Goal: Use online tool/utility: Utilize a website feature to perform a specific function

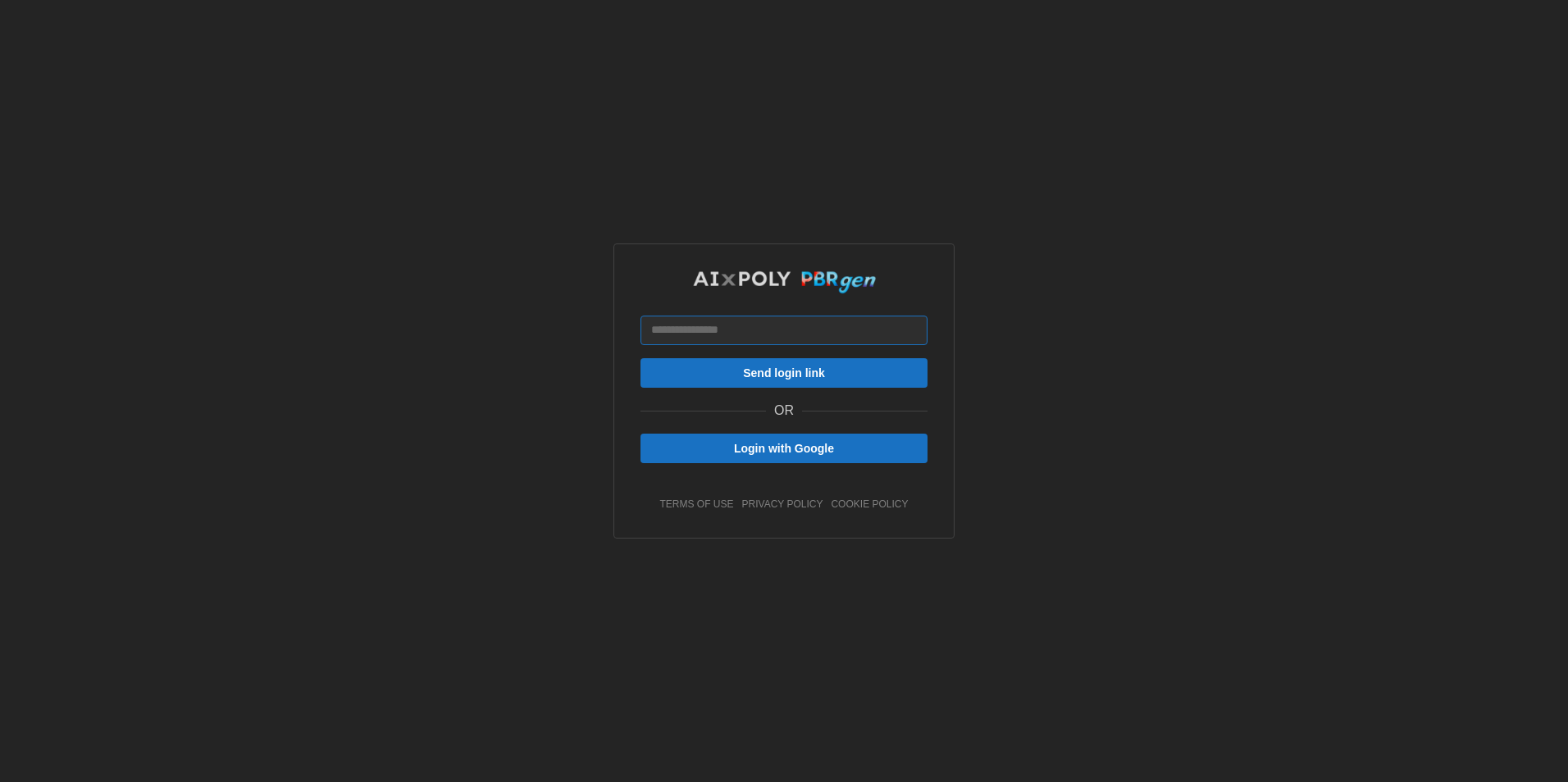
click at [809, 332] on input at bounding box center [784, 331] width 287 height 29
click at [1130, 394] on div "Send login link OR Login with Google terms of use privacy policy cookie policy" at bounding box center [783, 391] width 787 height 782
click at [783, 446] on span "Login with Google" at bounding box center [784, 449] width 100 height 28
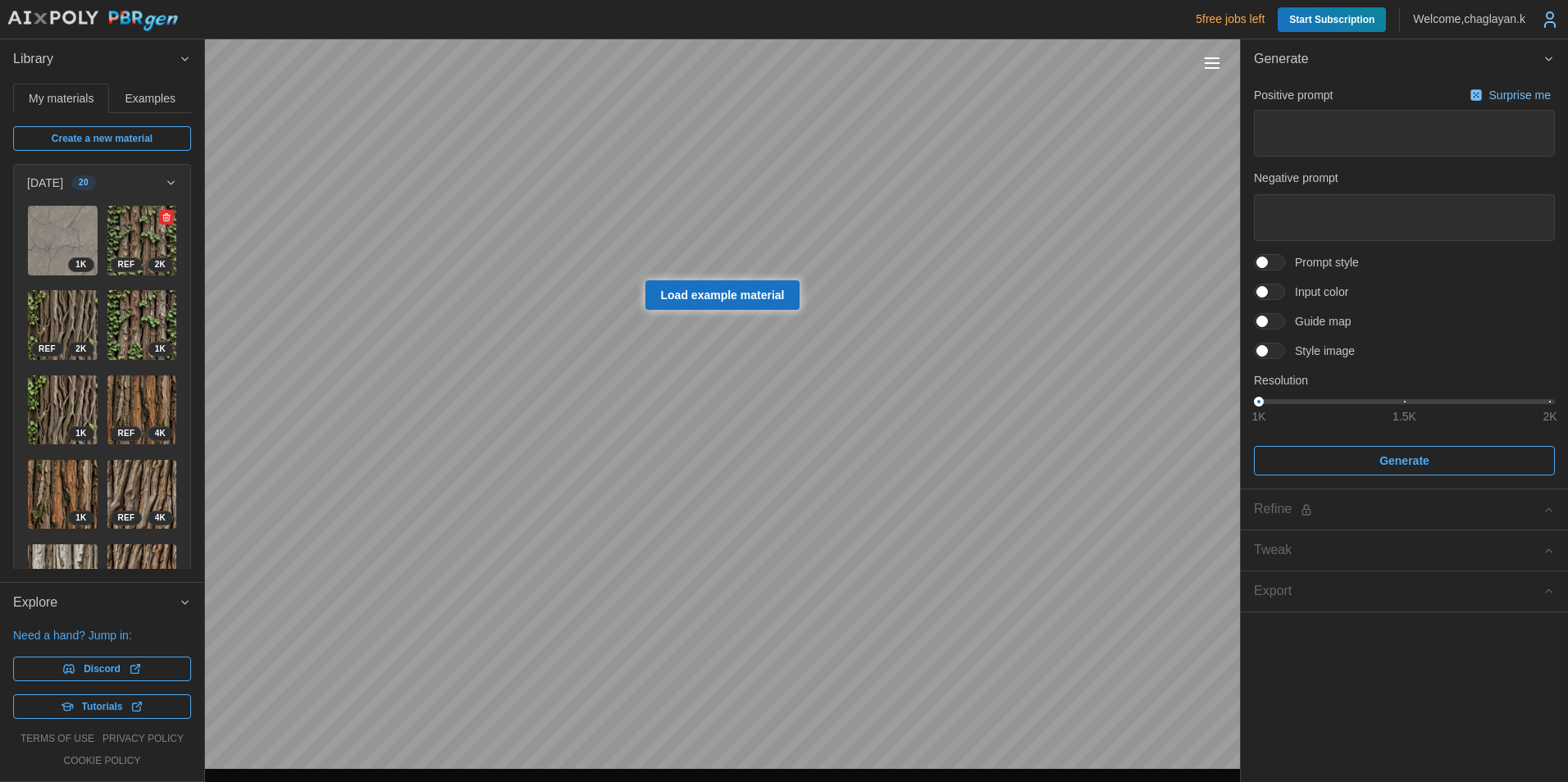
click at [134, 231] on img at bounding box center [141, 240] width 69 height 69
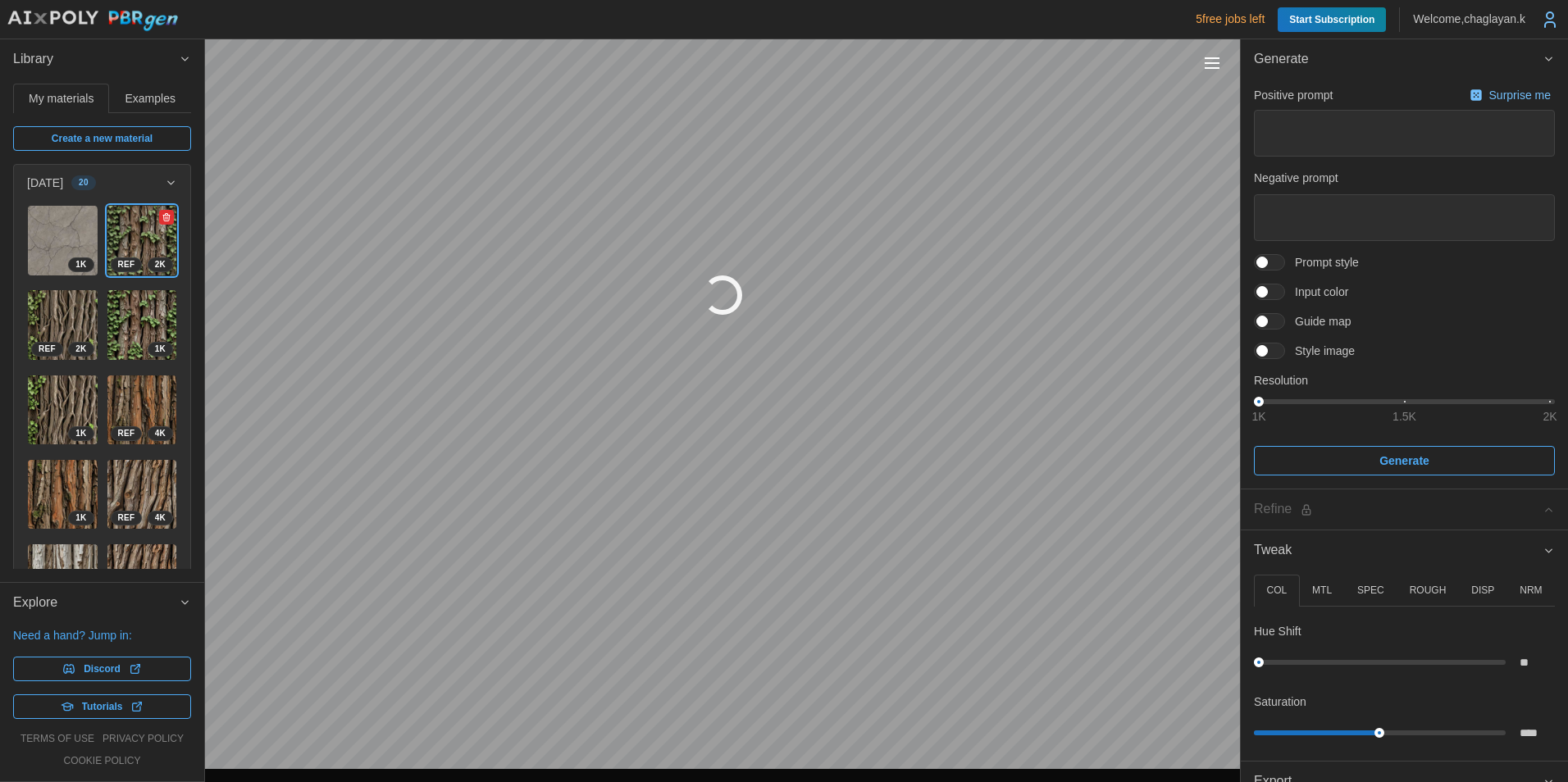
type textarea "*"
type textarea "**********"
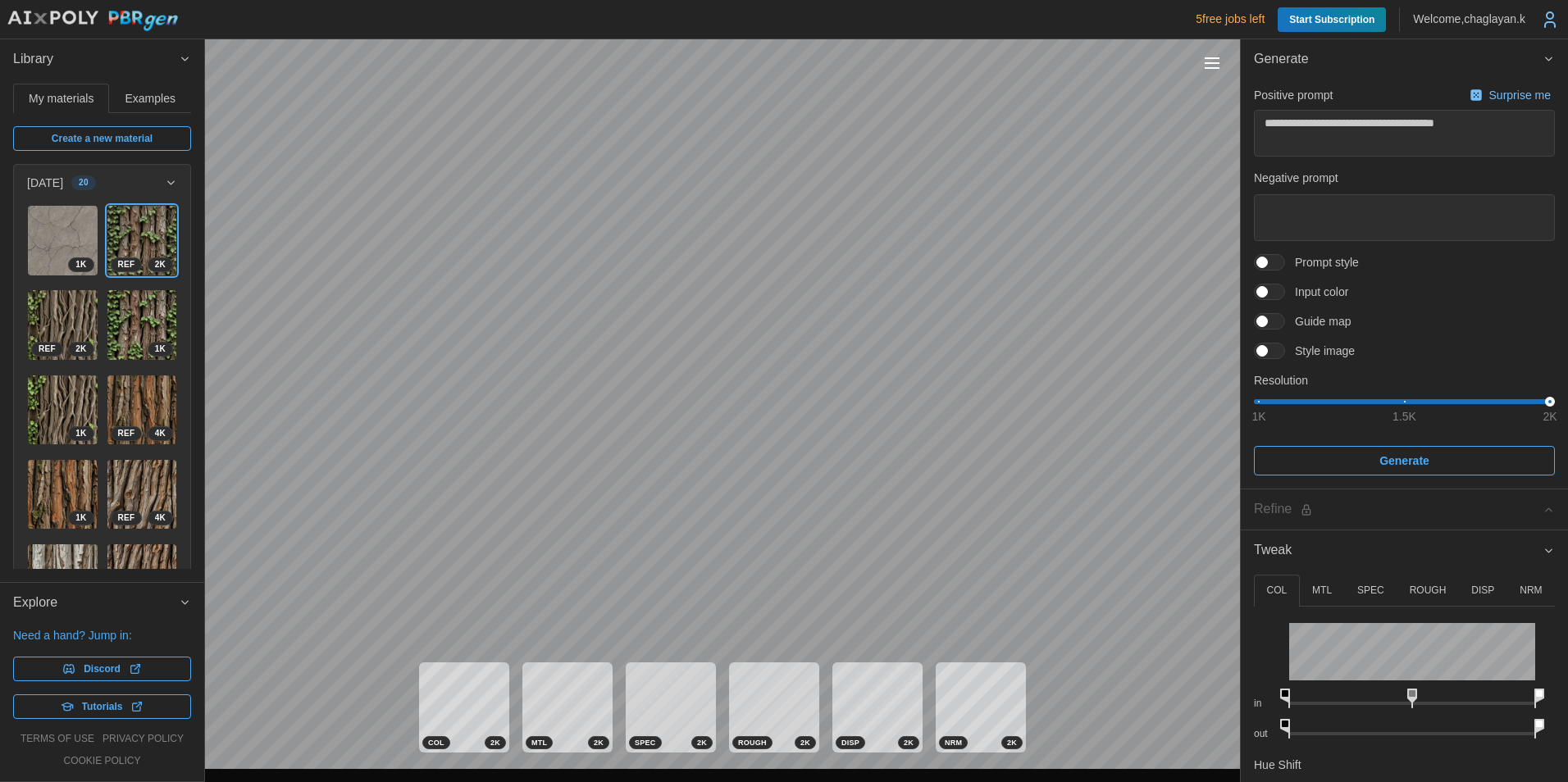
type textarea "*"
